Goal: Find specific page/section: Find specific page/section

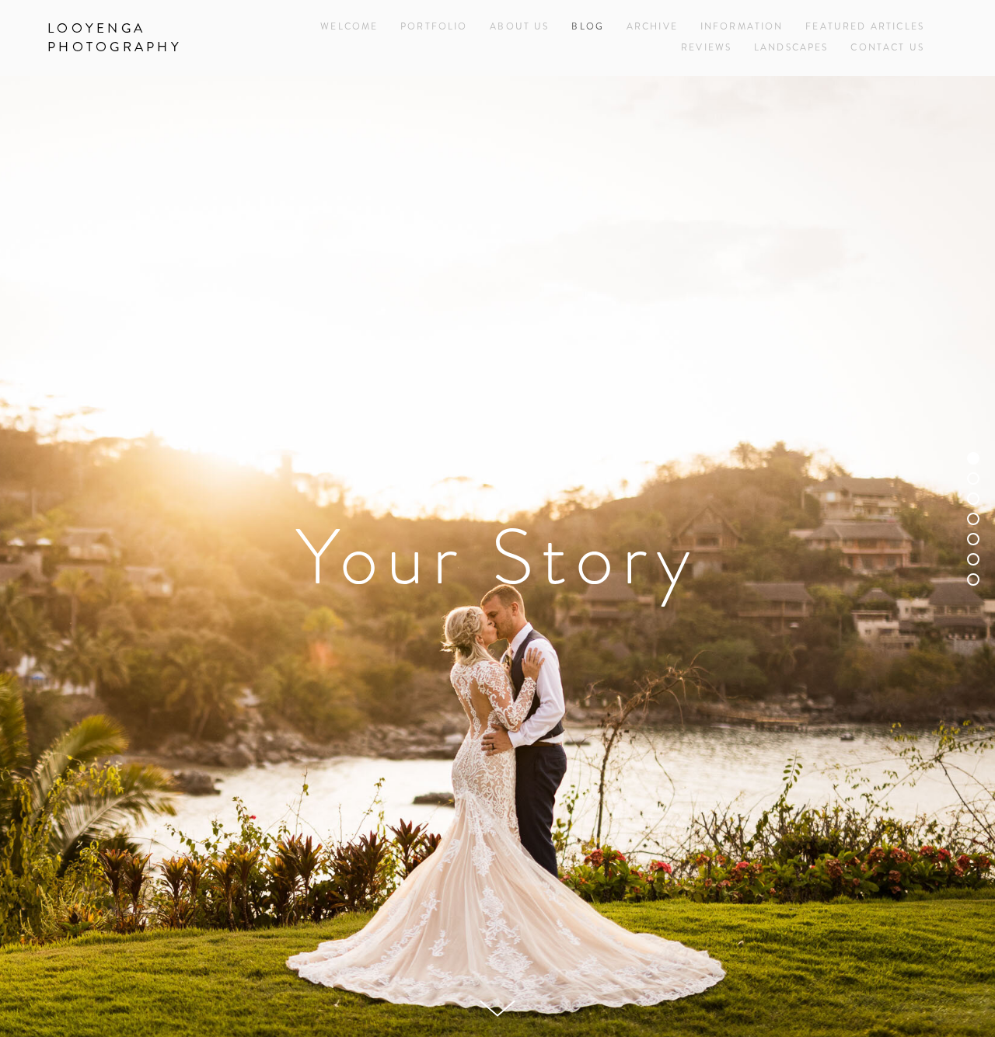
click at [579, 30] on link "Blog" at bounding box center [587, 27] width 33 height 21
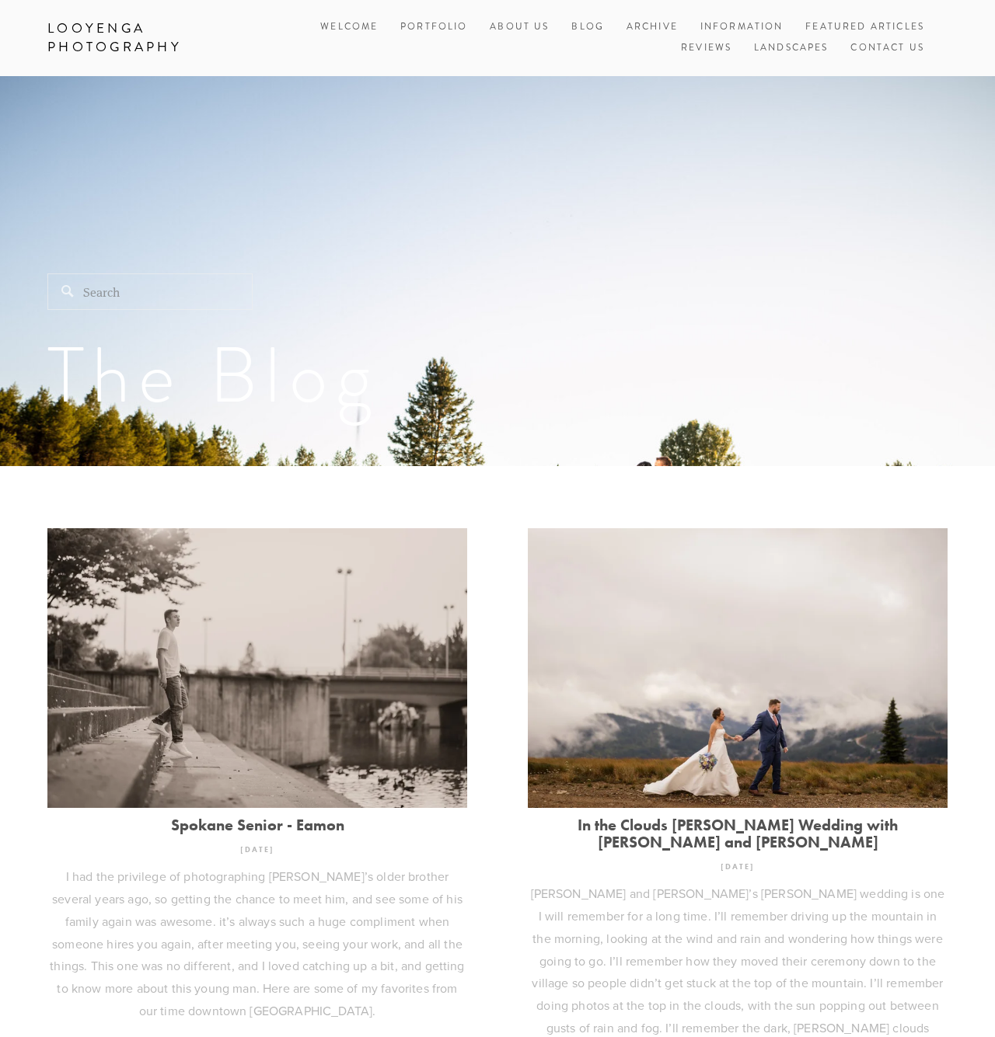
click at [113, 295] on input "Search" at bounding box center [149, 292] width 205 height 37
type input "Kelsie"
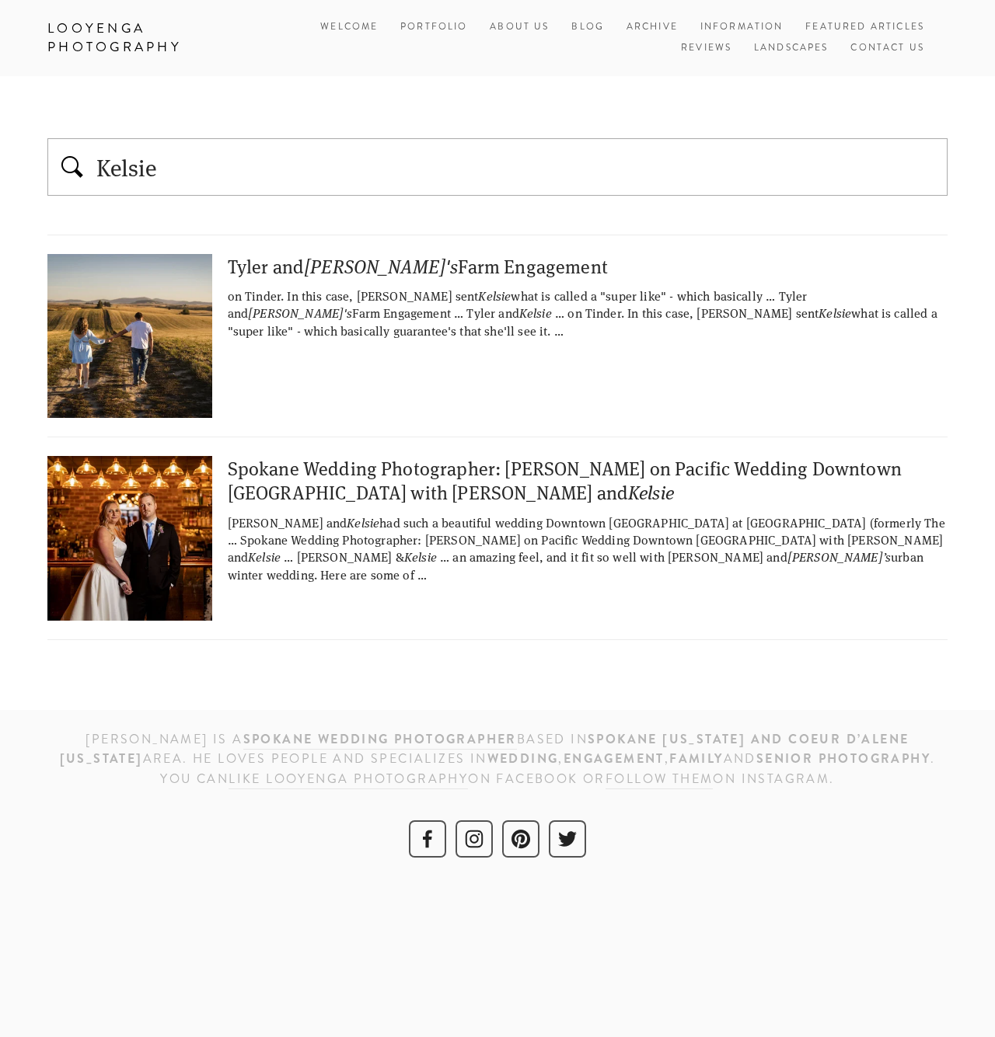
click at [316, 265] on em "Kelsie's" at bounding box center [381, 266] width 154 height 26
